Goal: Information Seeking & Learning: Learn about a topic

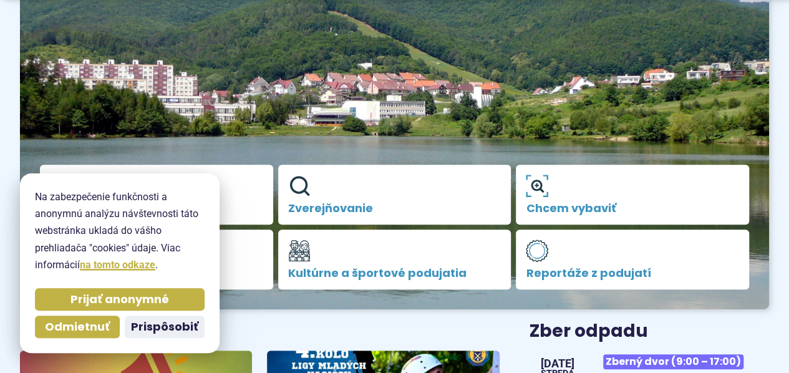
scroll to position [187, 0]
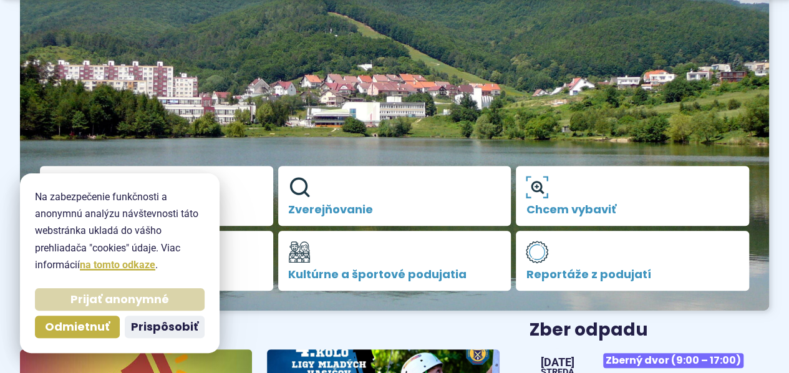
click at [95, 300] on span "Prijať anonymné" at bounding box center [119, 300] width 99 height 14
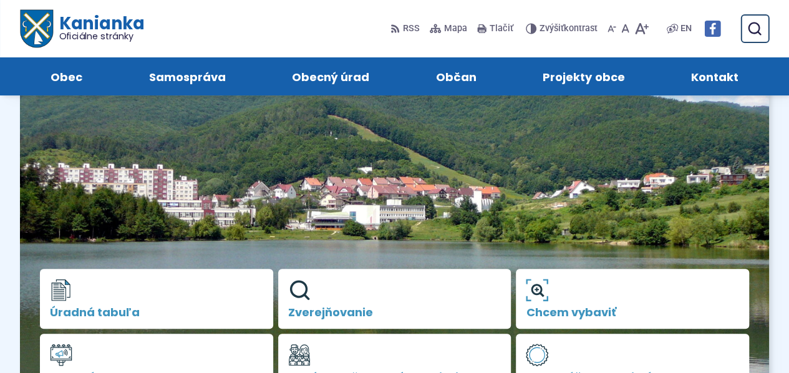
scroll to position [62, 0]
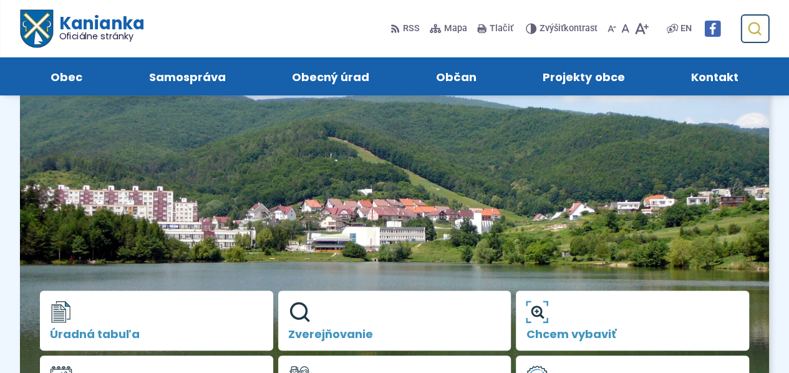
click at [754, 25] on icon "submit" at bounding box center [754, 28] width 15 height 15
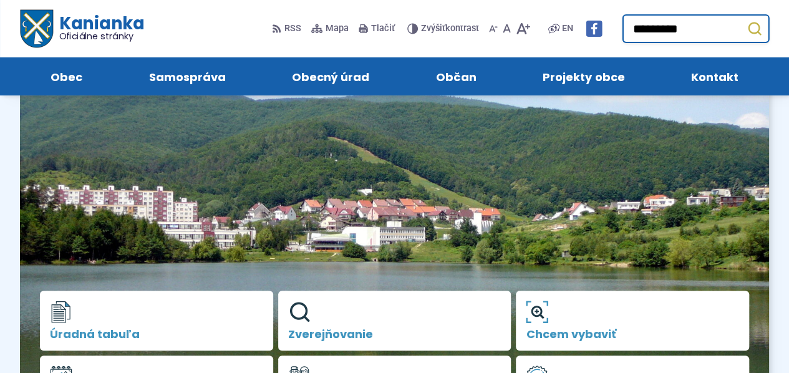
type input "*********"
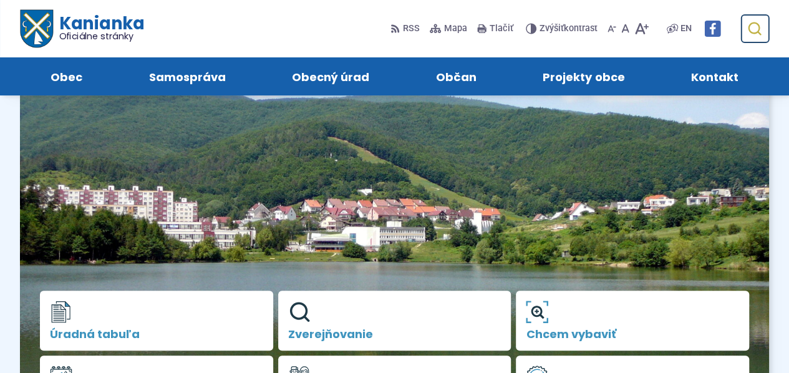
click at [753, 29] on icon "submit" at bounding box center [754, 28] width 15 height 15
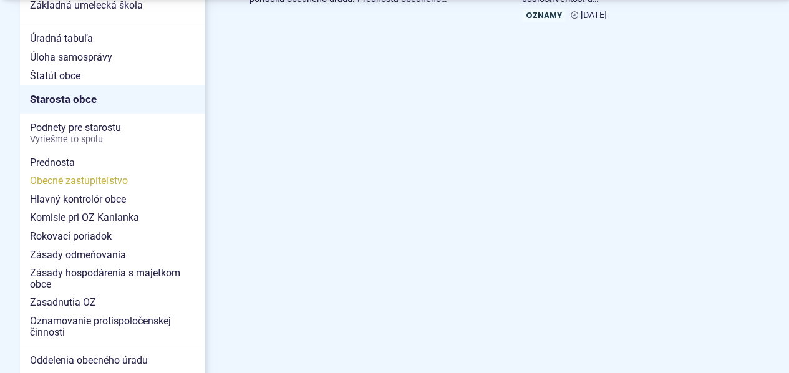
scroll to position [624, 0]
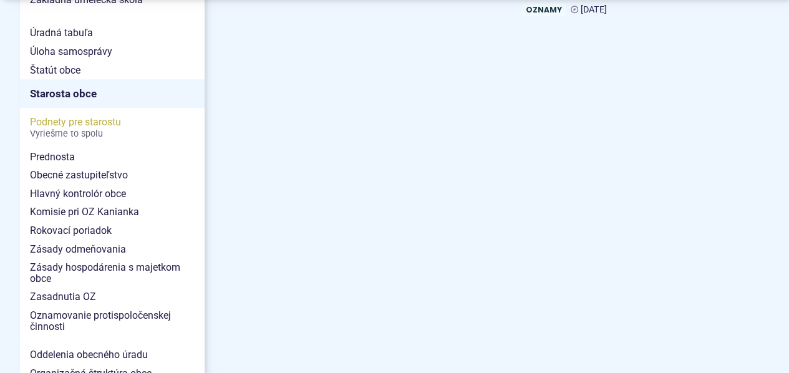
click at [87, 113] on span "Podnety pre starostu Vyriešme to spolu" at bounding box center [112, 127] width 165 height 29
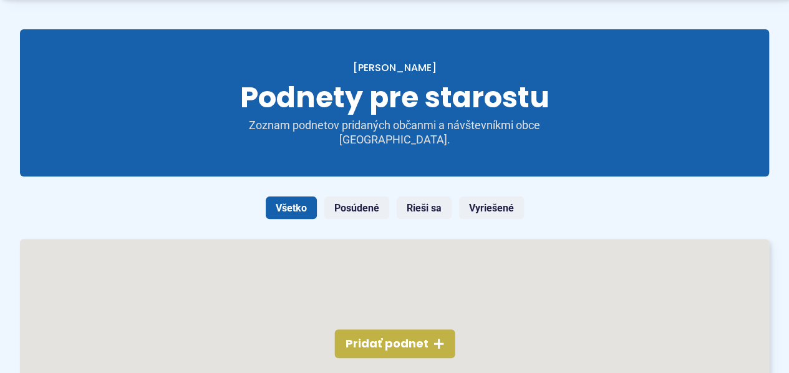
scroll to position [249, 0]
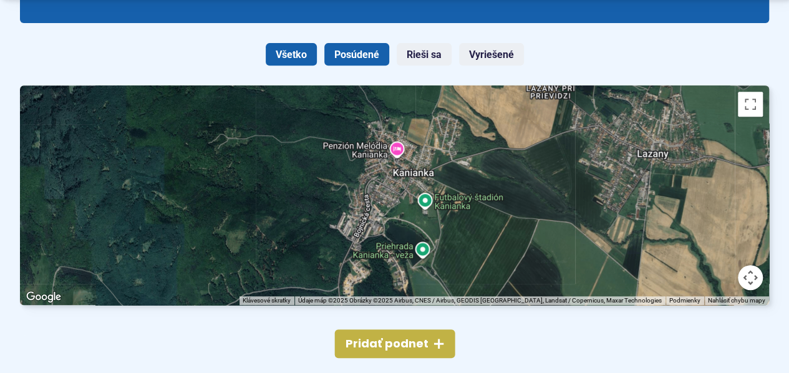
click at [378, 51] on link "Posúdené" at bounding box center [356, 54] width 65 height 22
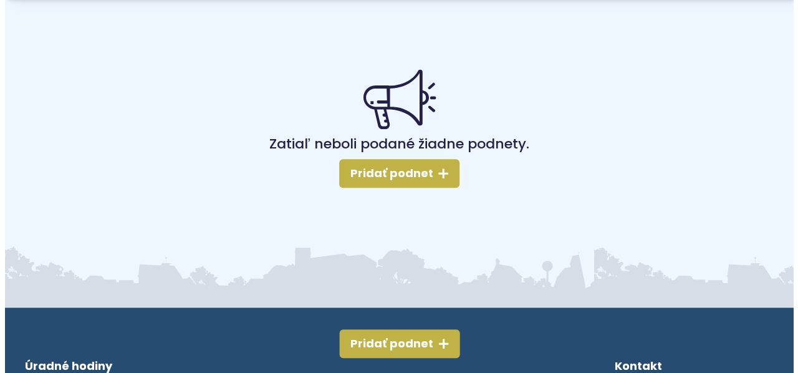
scroll to position [686, 0]
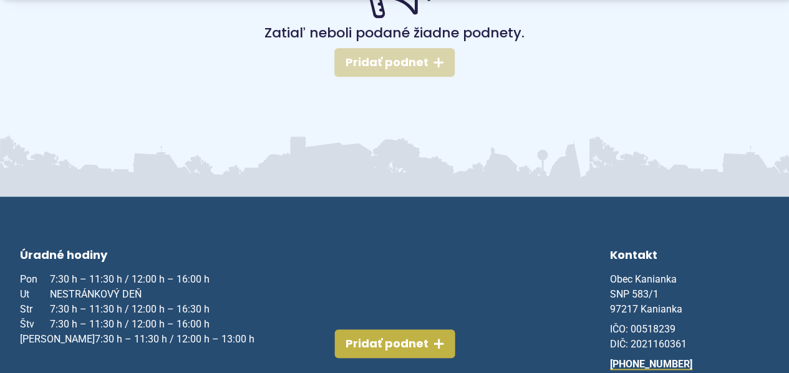
click at [405, 61] on span "Pridať podnet" at bounding box center [387, 63] width 83 height 14
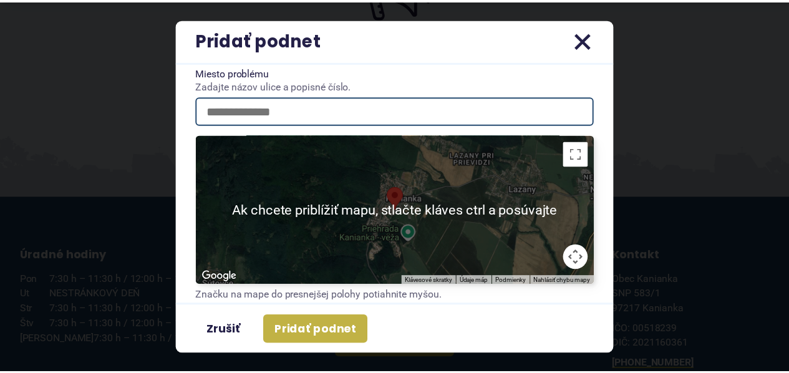
scroll to position [0, 0]
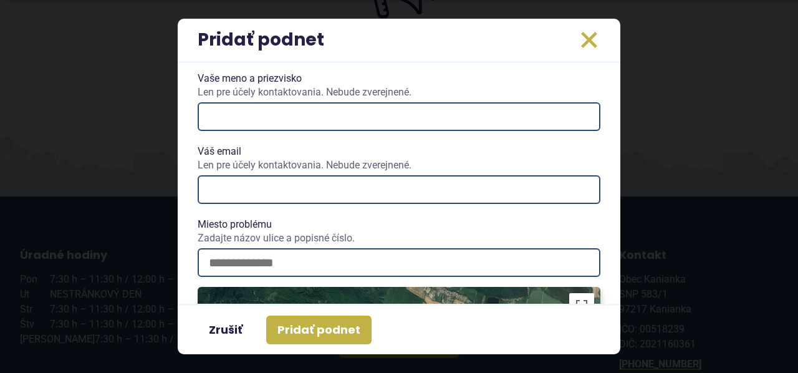
click at [590, 37] on icon "button" at bounding box center [589, 40] width 20 height 20
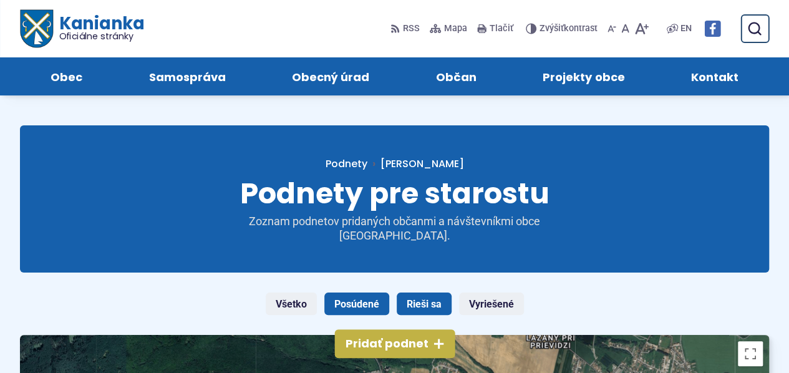
click at [436, 306] on link "Rieši sa" at bounding box center [424, 304] width 55 height 22
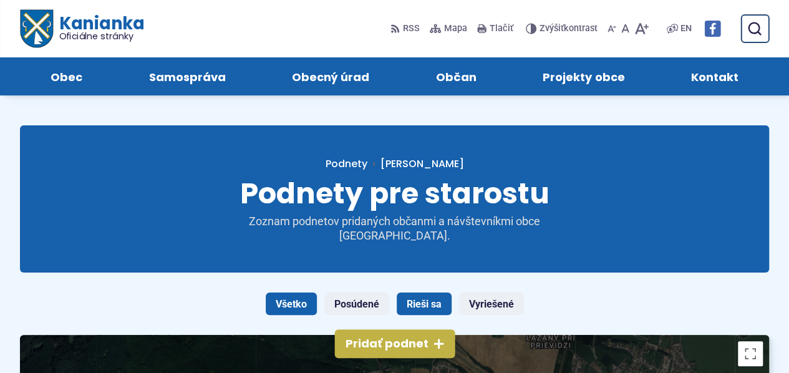
click at [287, 302] on link "Všetko" at bounding box center [291, 304] width 51 height 22
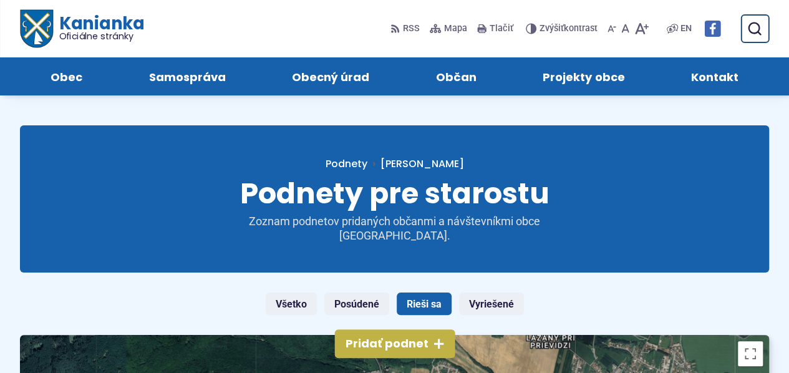
click at [719, 75] on span "Kontakt" at bounding box center [714, 76] width 47 height 38
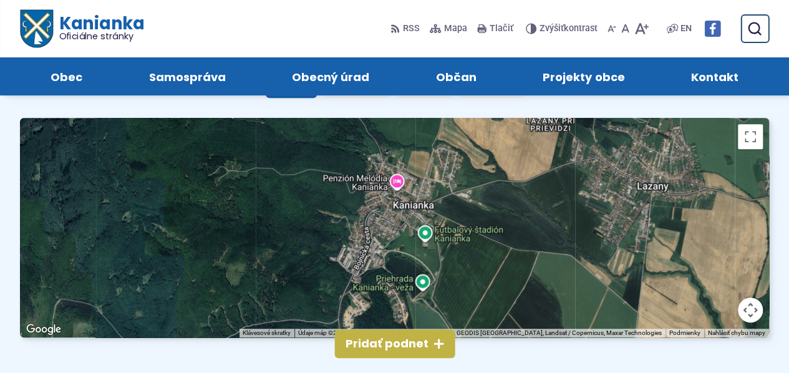
scroll to position [208, 0]
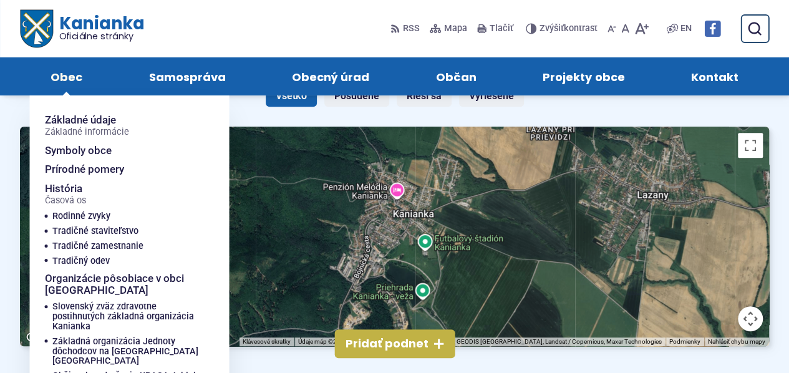
click at [72, 77] on span "Obec" at bounding box center [67, 76] width 32 height 38
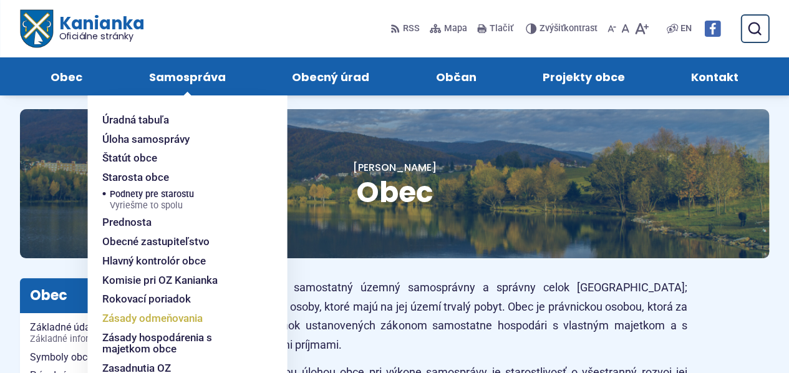
scroll to position [62, 0]
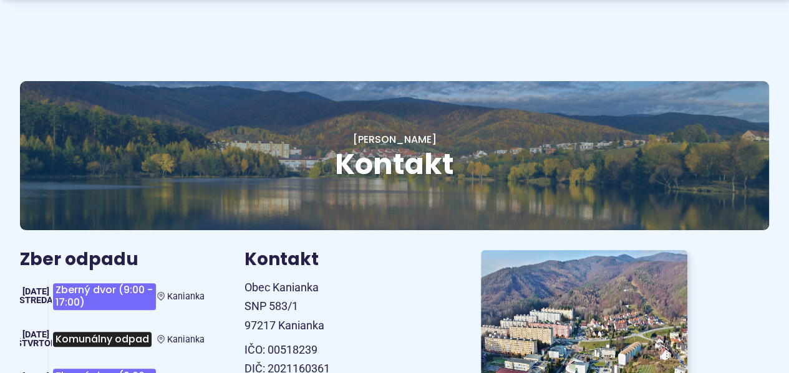
scroll to position [249, 0]
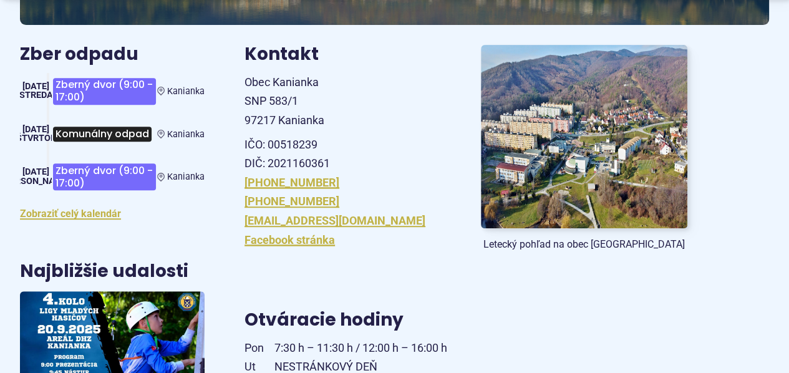
click at [104, 134] on span "Komunálny odpad" at bounding box center [102, 134] width 99 height 14
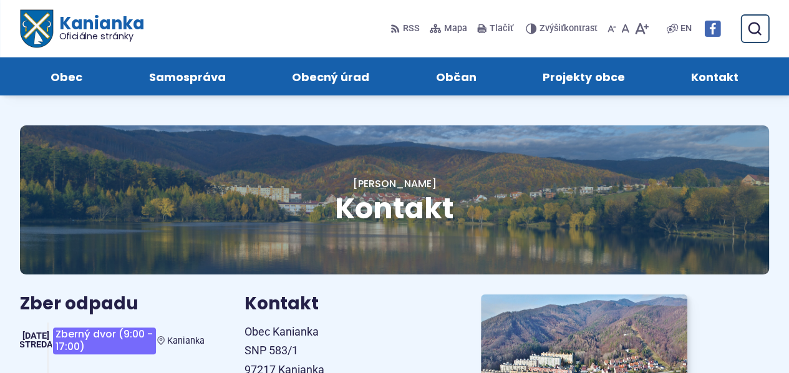
scroll to position [0, 0]
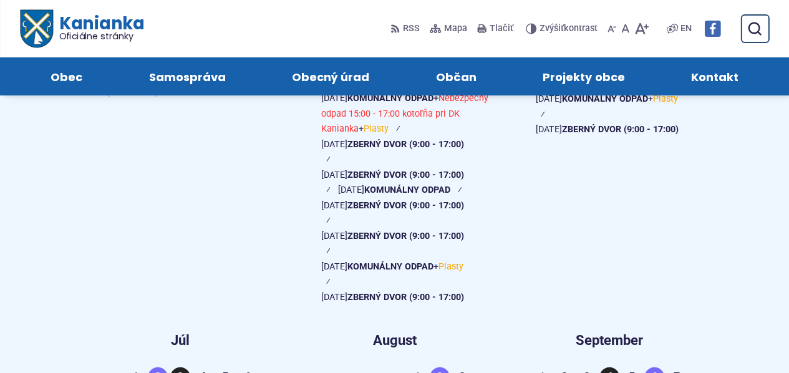
scroll to position [1497, 0]
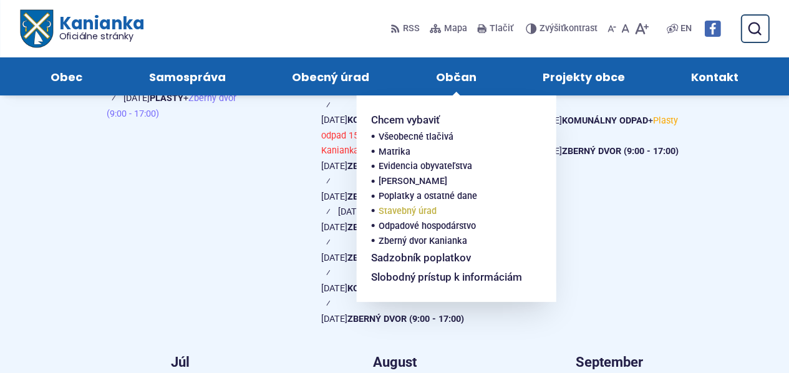
click at [399, 210] on span "Stavebný úrad" at bounding box center [408, 211] width 58 height 15
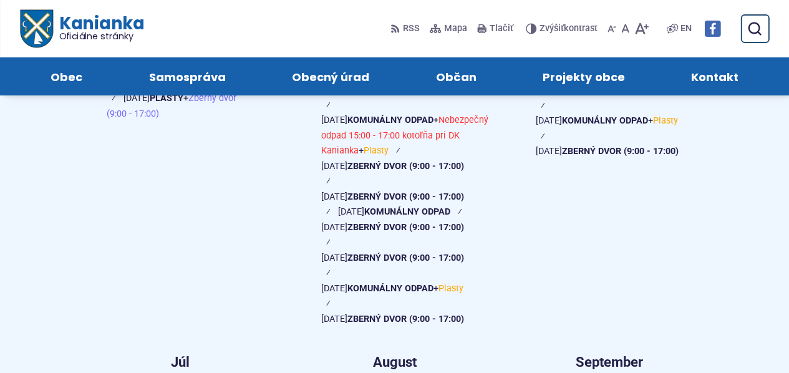
click at [367, 139] on span "Nebezpečný odpad 15:00 - 17:00 kotoľňa pri DK Kanianka" at bounding box center [404, 135] width 167 height 41
click at [371, 122] on span "Komunálny odpad" at bounding box center [390, 120] width 86 height 11
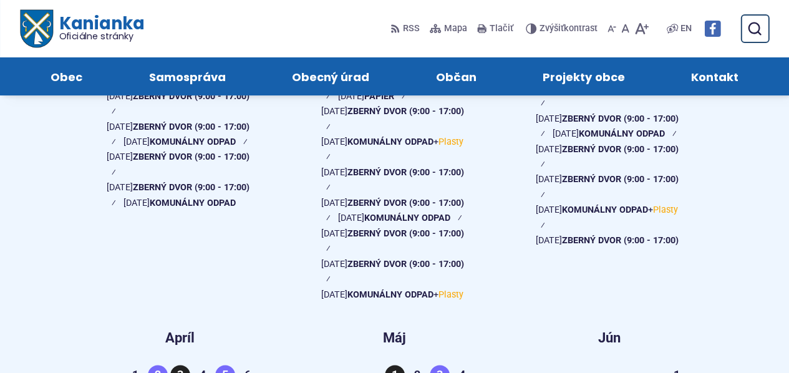
scroll to position [686, 0]
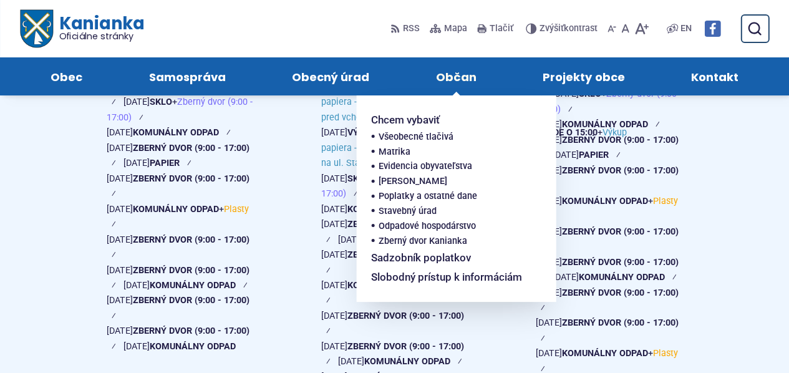
click at [466, 81] on span "Občan" at bounding box center [456, 76] width 41 height 38
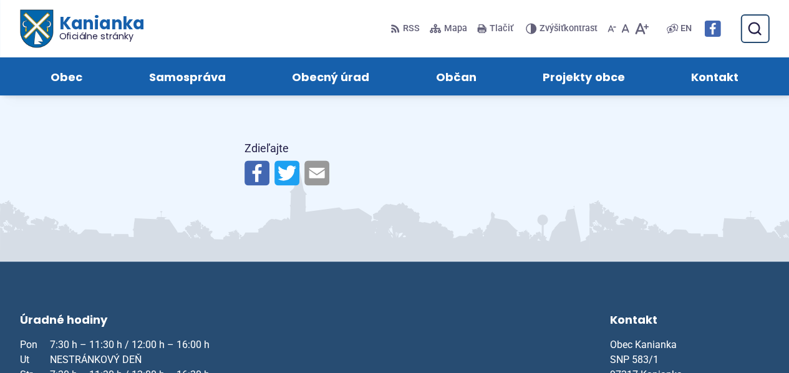
scroll to position [5145, 0]
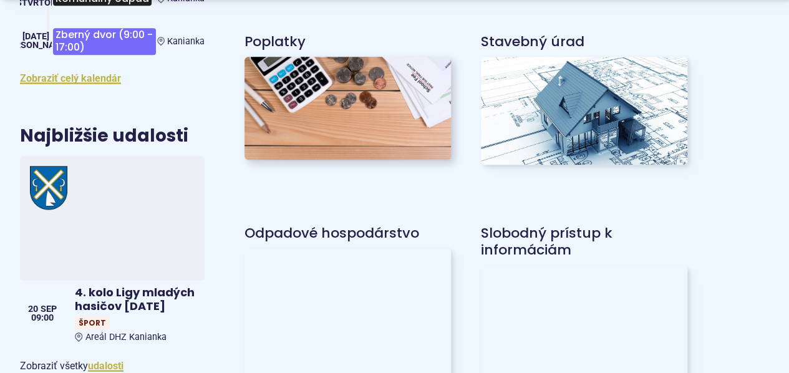
scroll to position [811, 0]
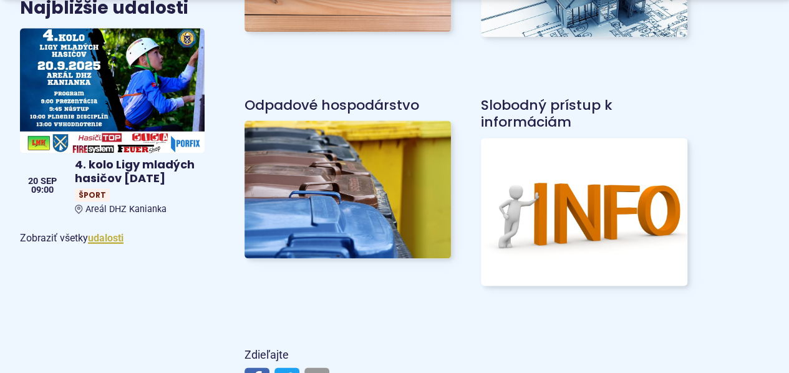
click at [342, 100] on link "Odpadové hospodárstvo" at bounding box center [332, 104] width 175 height 19
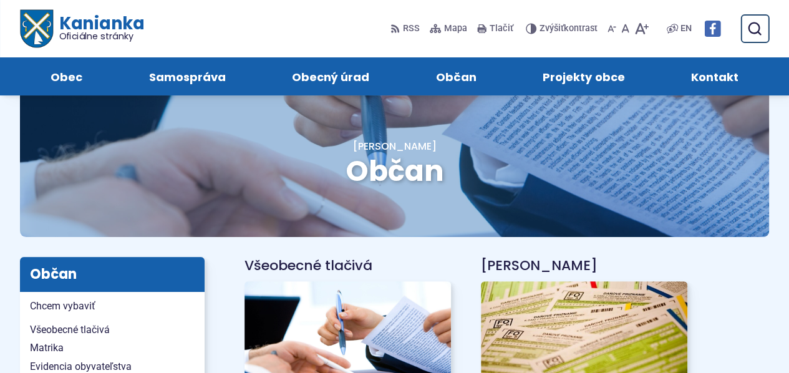
scroll to position [0, 0]
